Goal: Understand process/instructions: Learn how to perform a task or action

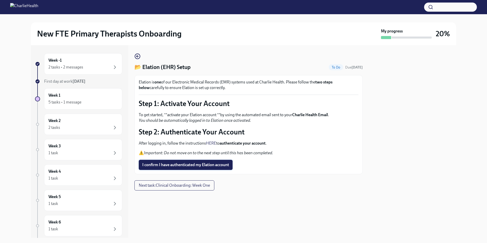
click at [182, 165] on span "I confirm I have authenticated my Elation account" at bounding box center [185, 164] width 87 height 5
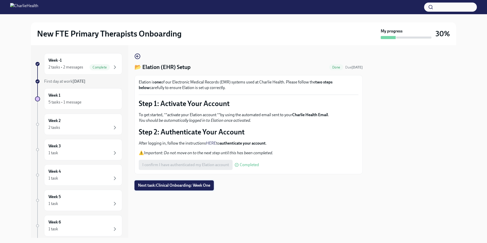
click at [198, 188] on span "Next task : Clinical Onboarding: Week One" at bounding box center [174, 185] width 72 height 5
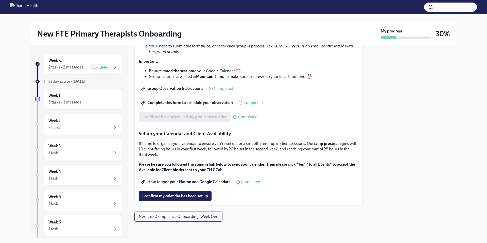
scroll to position [697, 0]
click at [192, 183] on span "How to sync your Elation and Google Calendars" at bounding box center [186, 181] width 88 height 5
click at [185, 197] on span "I confirm my calendar has been set up" at bounding box center [175, 195] width 66 height 5
click at [202, 218] on span "Next task : Compliance Onboarding: Week One" at bounding box center [178, 216] width 79 height 5
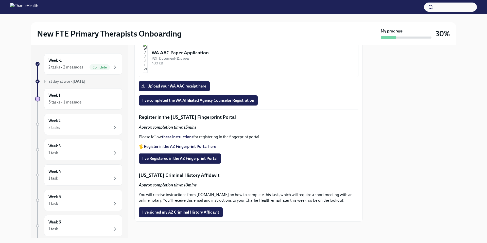
scroll to position [557, 0]
click at [206, 18] on div "PDF Document • 6 pages" at bounding box center [253, 15] width 202 height 5
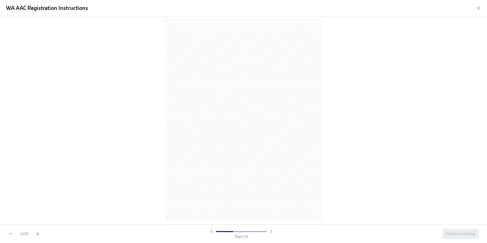
scroll to position [212, 0]
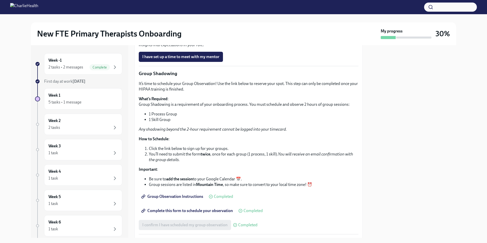
scroll to position [697, 0]
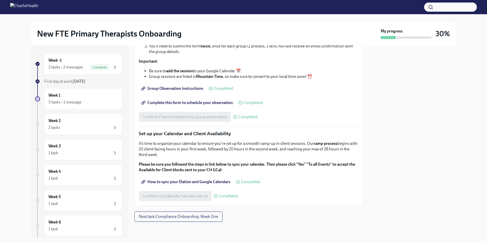
click at [206, 218] on span "Next task : Compliance Onboarding: Week One" at bounding box center [178, 216] width 79 height 5
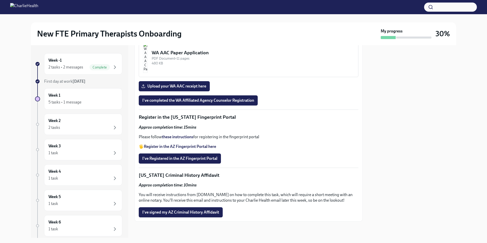
scroll to position [544, 0]
click at [183, 13] on div "WA AAC Registration Instructions" at bounding box center [253, 9] width 202 height 7
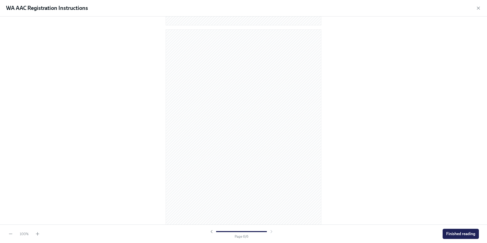
scroll to position [1028, 0]
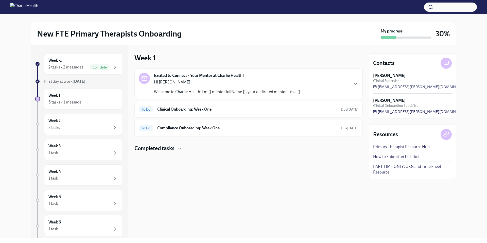
click at [176, 150] on div "Completed tasks" at bounding box center [248, 148] width 228 height 8
click at [76, 93] on div "Week 1 5 tasks • 1 message" at bounding box center [82, 99] width 69 height 13
click at [222, 85] on div "Hi [PERSON_NAME]! Welcome to Charlie Health! I’m {{ mentor.fullName }}, your de…" at bounding box center [228, 86] width 149 height 15
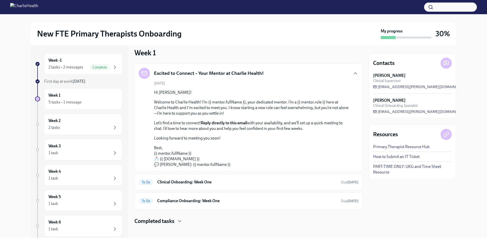
scroll to position [8, 0]
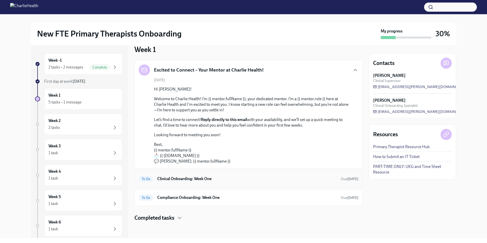
click at [196, 178] on h6 "Clinical Onboarding: Week One" at bounding box center [246, 179] width 179 height 6
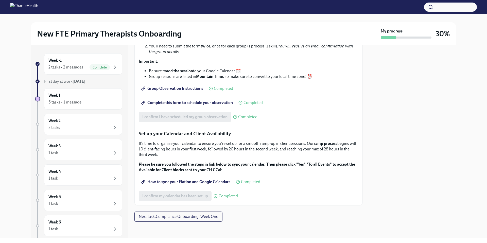
scroll to position [697, 0]
click at [197, 216] on span "Next task : Compliance Onboarding: Week One" at bounding box center [178, 216] width 79 height 5
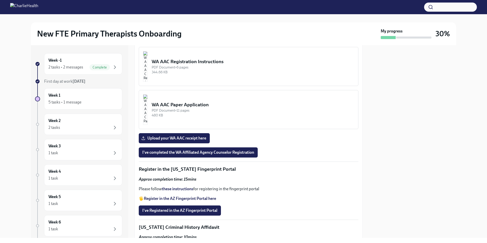
scroll to position [602, 0]
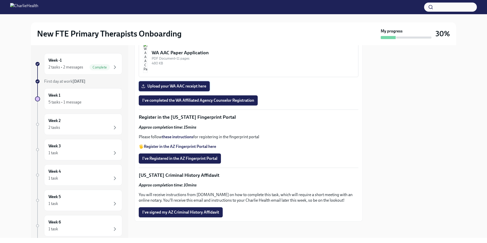
click at [173, 89] on span "Upload your WA AAC receipt here" at bounding box center [174, 86] width 64 height 5
click at [0, 0] on input "Upload your WA AAC receipt here" at bounding box center [0, 0] width 0 height 0
click at [195, 103] on span "I've completed the WA Affiliated Agency Counselor Registration" at bounding box center [198, 100] width 112 height 5
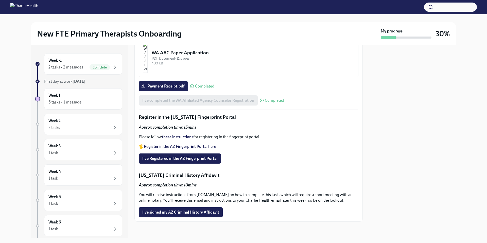
scroll to position [634, 0]
click at [183, 146] on strong "Register in the AZ Fingerprint Portal here" at bounding box center [180, 146] width 72 height 5
click at [173, 137] on strong "these instructions" at bounding box center [177, 136] width 31 height 5
click at [176, 159] on span "I've Registered in the AZ Fingerprint Portal" at bounding box center [179, 158] width 75 height 5
click at [70, 66] on div "2 tasks • 2 messages" at bounding box center [65, 67] width 35 height 6
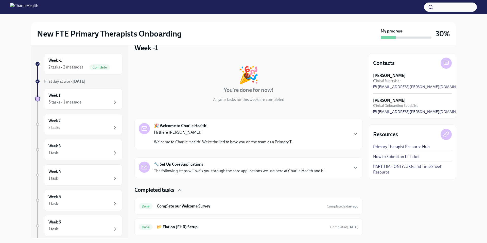
scroll to position [24, 0]
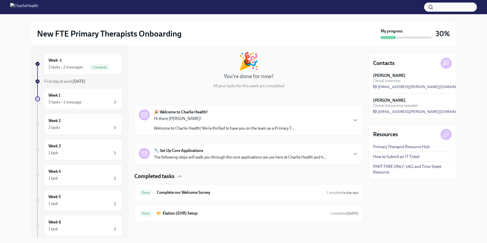
click at [203, 117] on p "Hi there [PERSON_NAME]!" at bounding box center [224, 119] width 140 height 6
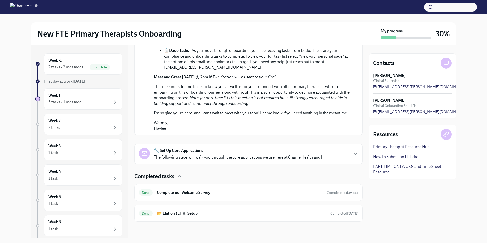
scroll to position [301, 0]
click at [198, 158] on p "The following steps will walk you through the core applications we use here at …" at bounding box center [240, 157] width 172 height 6
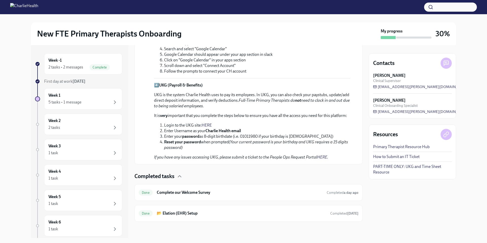
scroll to position [628, 0]
click at [179, 196] on div "Done Complete our Welcome Survey Completed a day ago" at bounding box center [249, 192] width 220 height 8
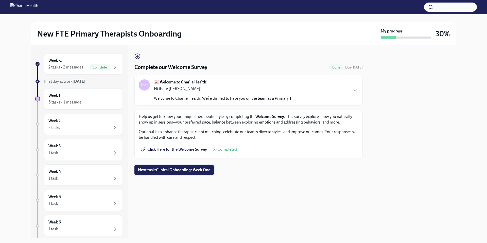
click at [193, 168] on span "Next task : Clinical Onboarding: Week One" at bounding box center [174, 169] width 72 height 5
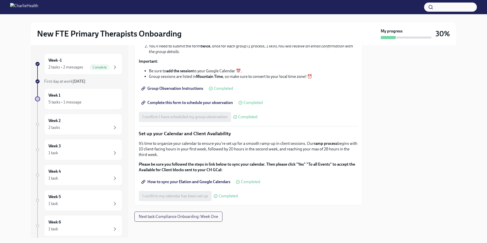
scroll to position [697, 0]
click at [85, 99] on div "5 tasks • 1 message" at bounding box center [82, 102] width 69 height 6
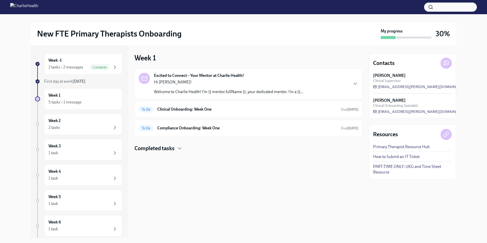
click at [188, 84] on p "Hi [PERSON_NAME]!" at bounding box center [228, 82] width 149 height 6
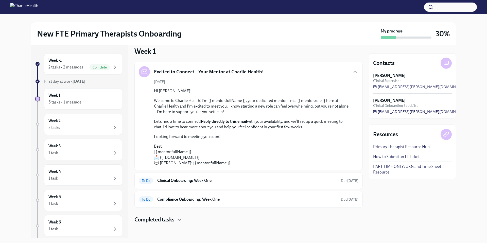
scroll to position [8, 0]
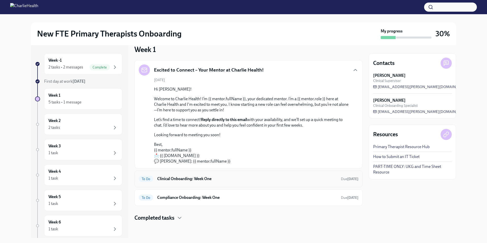
click at [187, 174] on div "To Do Clinical Onboarding: Week One Due [DATE]" at bounding box center [248, 178] width 228 height 17
click at [202, 182] on div "To Do Clinical Onboarding: Week One Due [DATE]" at bounding box center [249, 179] width 220 height 8
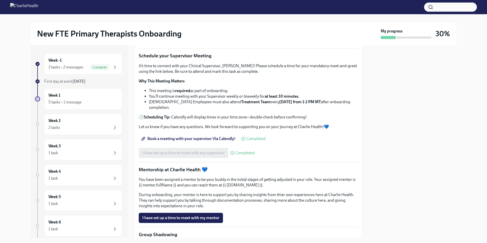
scroll to position [360, 0]
